Goal: Ask a question

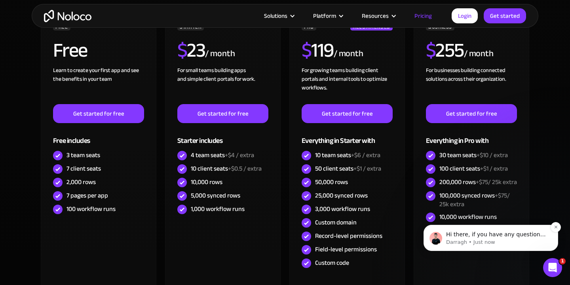
click at [456, 239] on p "Darragh • Just now" at bounding box center [497, 242] width 102 height 7
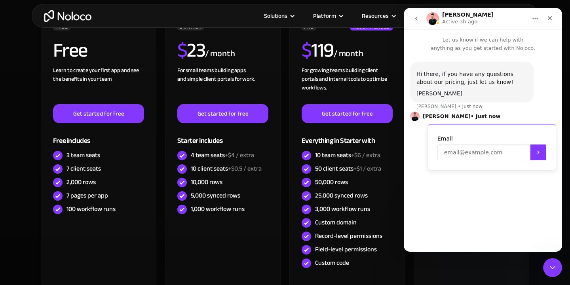
click at [483, 157] on input "Enter your email" at bounding box center [483, 152] width 93 height 16
type input "[EMAIL_ADDRESS][DOMAIN_NAME]"
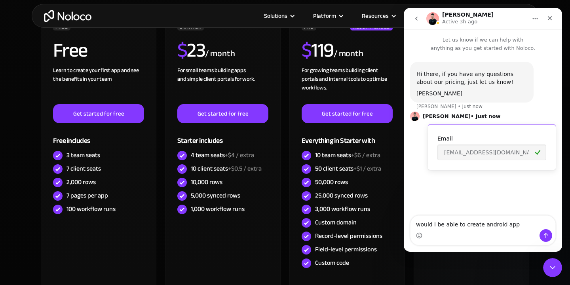
type textarea "would i be able to create android app?"
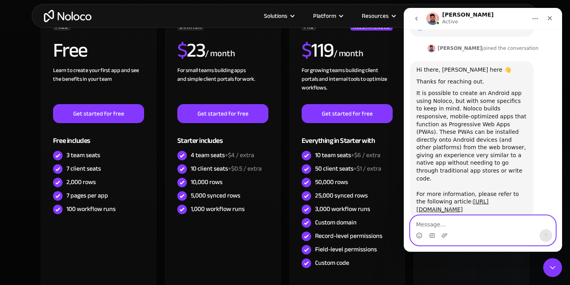
scroll to position [217, 0]
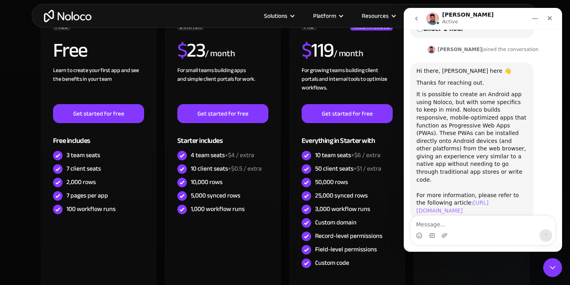
click at [488, 199] on link "[URL][DOMAIN_NAME]" at bounding box center [452, 206] width 72 height 14
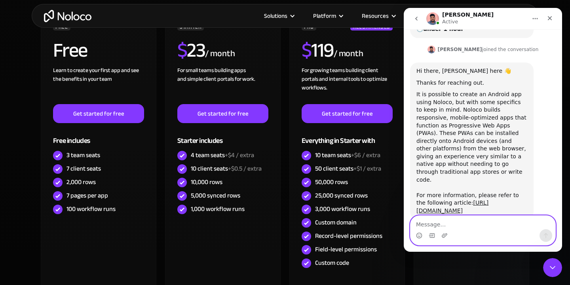
click at [477, 220] on textarea "Message…" at bounding box center [482, 222] width 145 height 13
type textarea "would i be able to use android's sdk,modules,etc?"
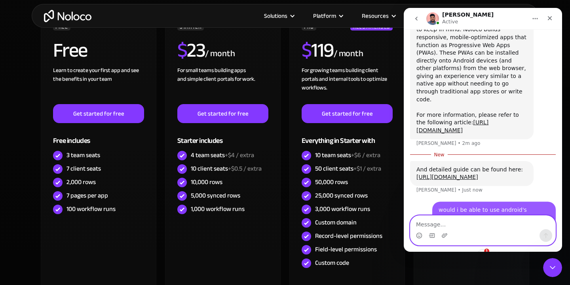
scroll to position [300, 0]
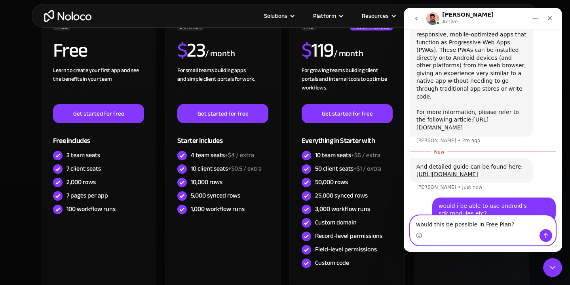
type textarea "would this be possible in Free Plan?"
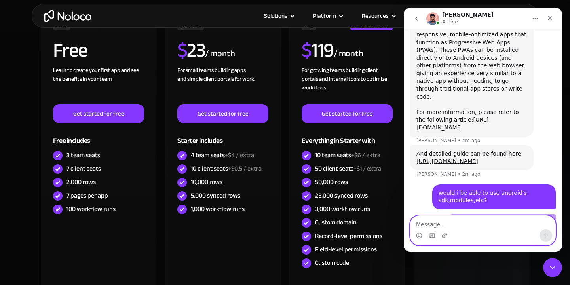
scroll to position [305, 0]
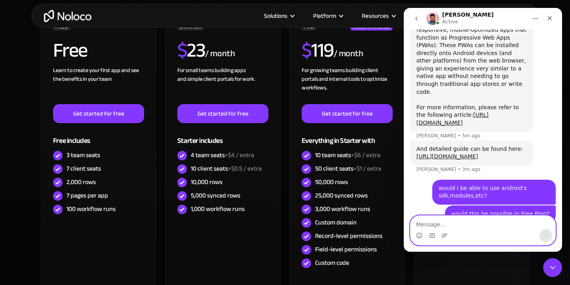
paste textarea "i want to create a call/contacts/caller id android app. would it be possible ? …"
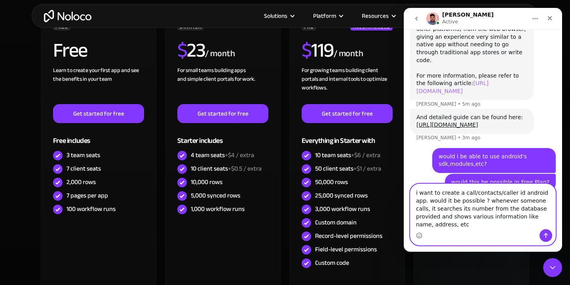
scroll to position [367, 0]
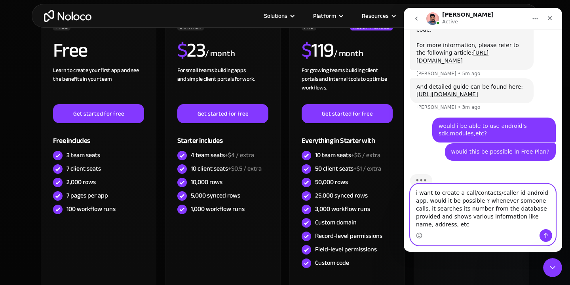
drag, startPoint x: 471, startPoint y: 199, endPoint x: 416, endPoint y: 201, distance: 55.8
click at [416, 201] on textarea "i want to create a call/contacts/caller id android app. would it be possible ? …" at bounding box center [482, 206] width 145 height 45
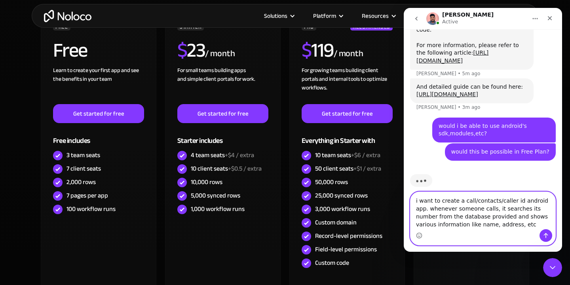
click at [518, 217] on textarea "i want to create a call/contacts/caller id android app. whenever someone calls,…" at bounding box center [482, 210] width 145 height 37
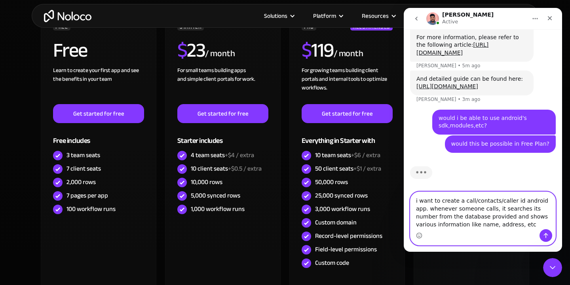
paste textarea "would it be possible ?"
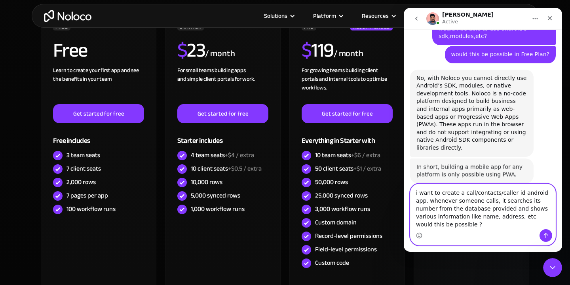
scroll to position [456, 0]
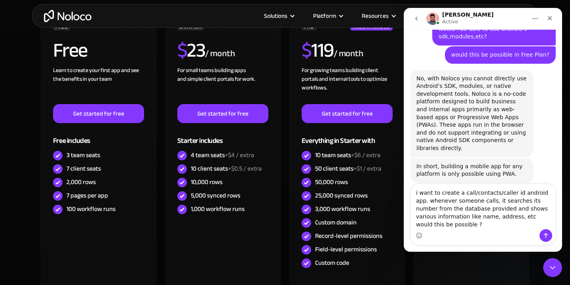
click at [501, 163] on div "In short, building a mobile app for any platform is only possible using PWA." at bounding box center [471, 170] width 111 height 15
copy div "PWA"
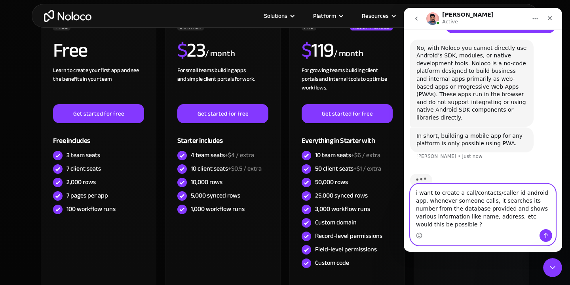
click at [450, 211] on textarea "i want to create a call/contacts/caller id android app. whenever someone calls,…" at bounding box center [482, 206] width 145 height 45
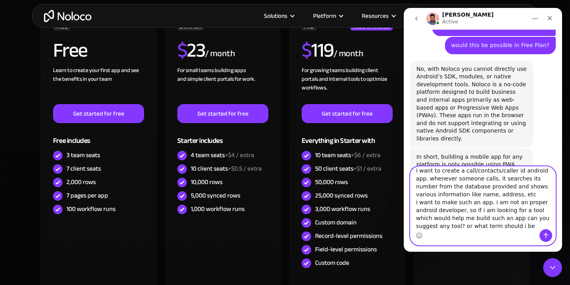
scroll to position [13, 0]
type textarea "i want to create a call/contacts/caller id android app. whenever someone calls,…"
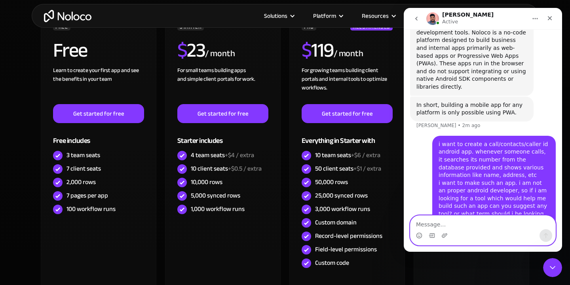
scroll to position [525, 0]
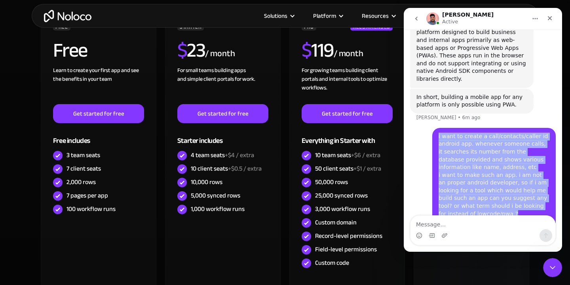
drag, startPoint x: 476, startPoint y: 193, endPoint x: 436, endPoint y: 112, distance: 90.4
click at [436, 128] on div "i want to create a call/contacts/caller id android app. whenever someone calls,…" at bounding box center [493, 179] width 123 height 102
copy div "i want to create a call/contacts/caller id android app. whenever someone calls,…"
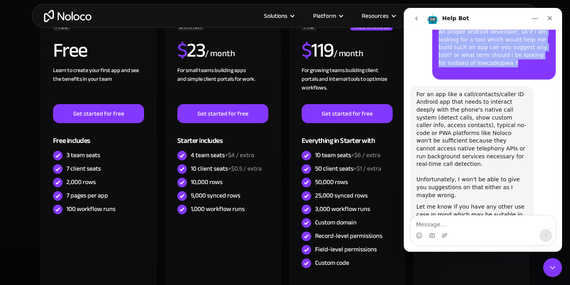
scroll to position [668, 0]
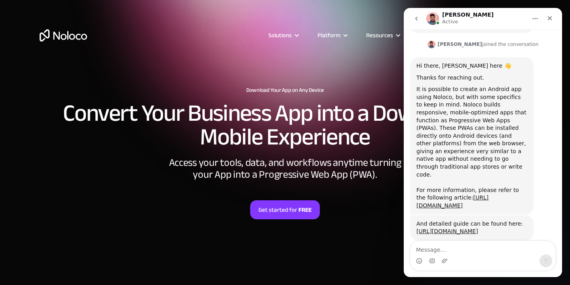
scroll to position [254, 0]
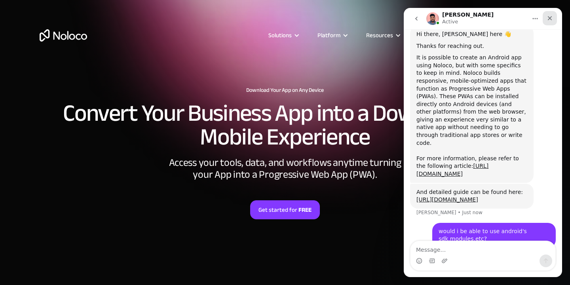
click at [554, 21] on div "Close" at bounding box center [549, 18] width 14 height 14
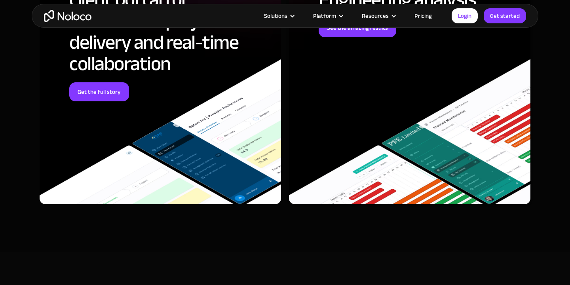
scroll to position [2367, 0]
